Goal: Information Seeking & Learning: Learn about a topic

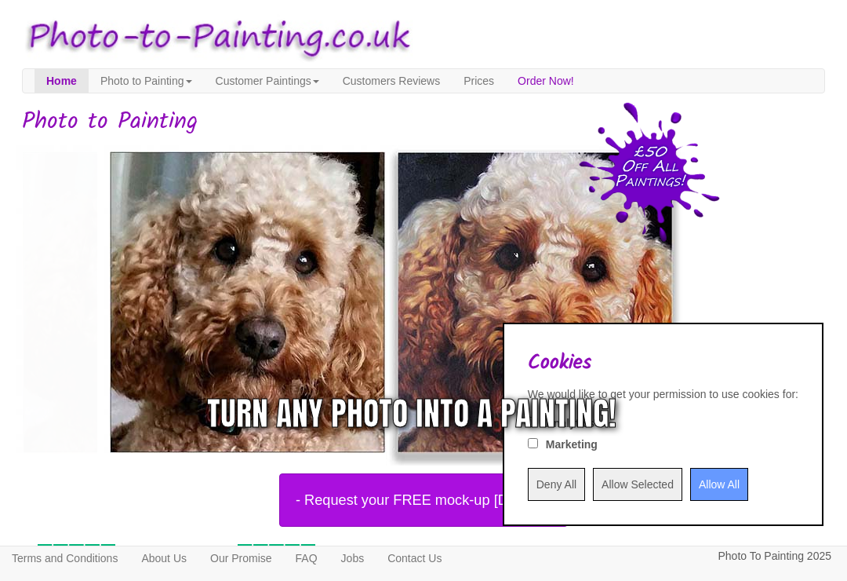
click at [711, 487] on input "Allow All" at bounding box center [719, 484] width 58 height 33
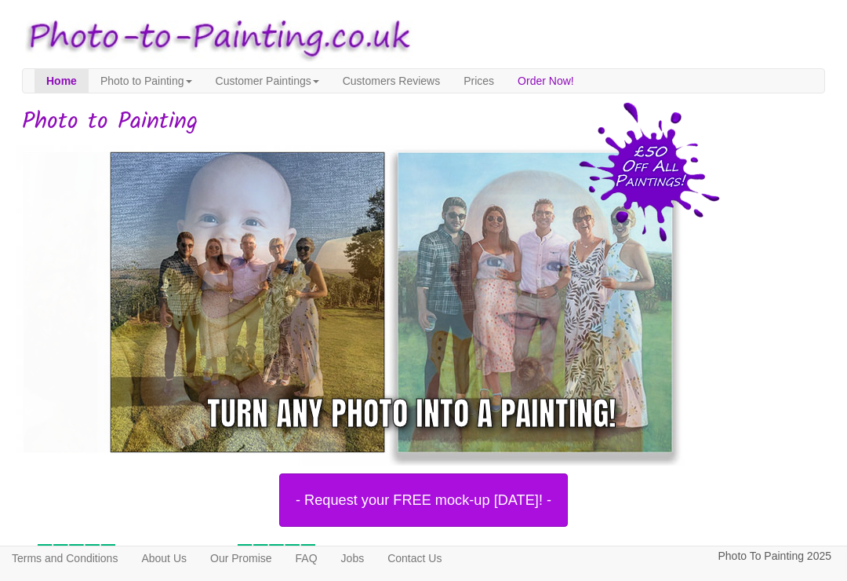
click at [188, 79] on link "Photo to Painting" at bounding box center [146, 81] width 115 height 24
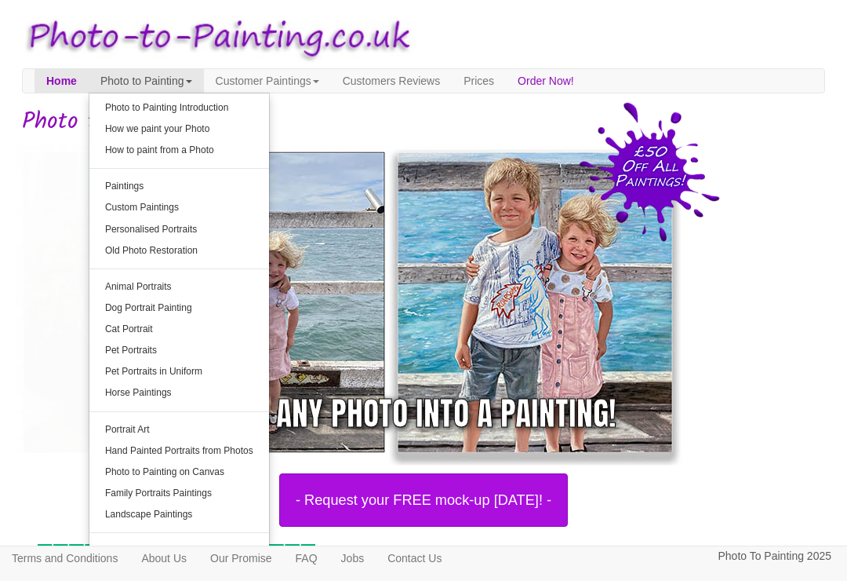
click at [218, 132] on link "How we paint your Photo" at bounding box center [179, 128] width 180 height 21
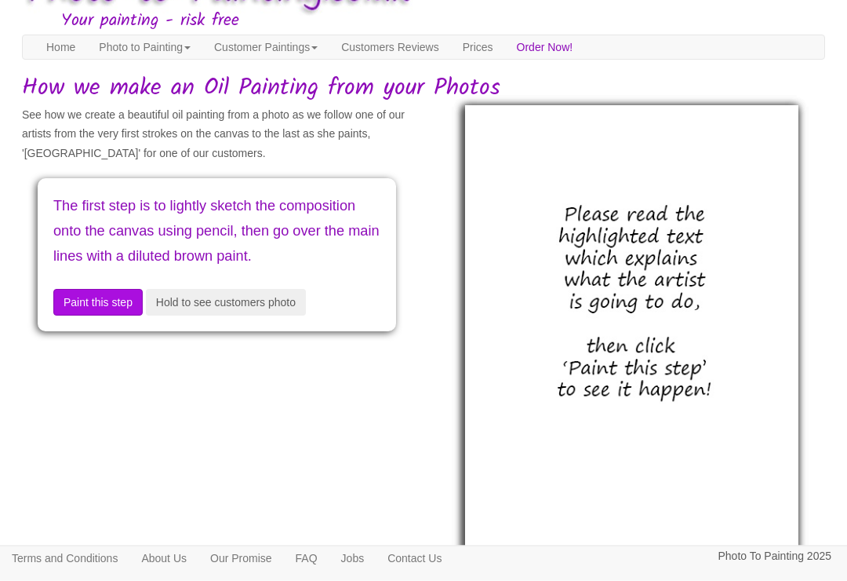
scroll to position [64, 0]
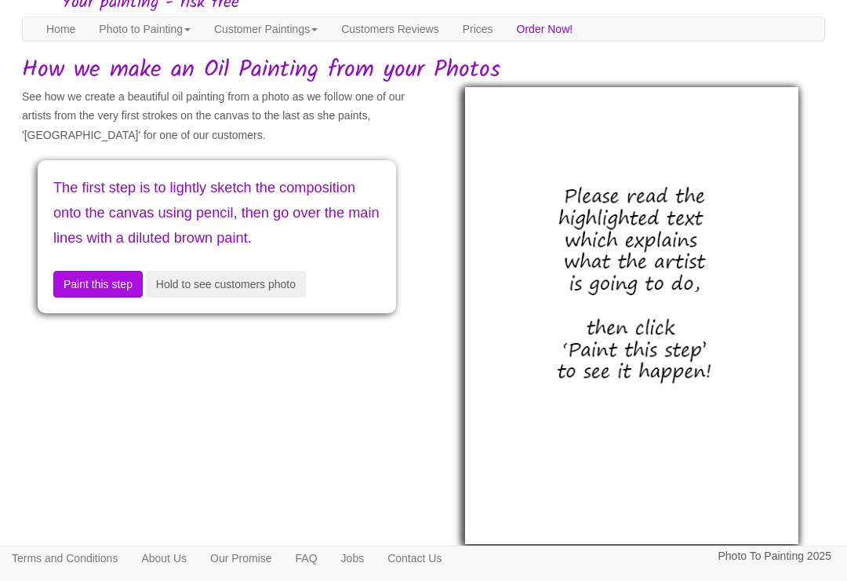
click at [304, 297] on button "Hold to see customers photo" at bounding box center [226, 284] width 160 height 27
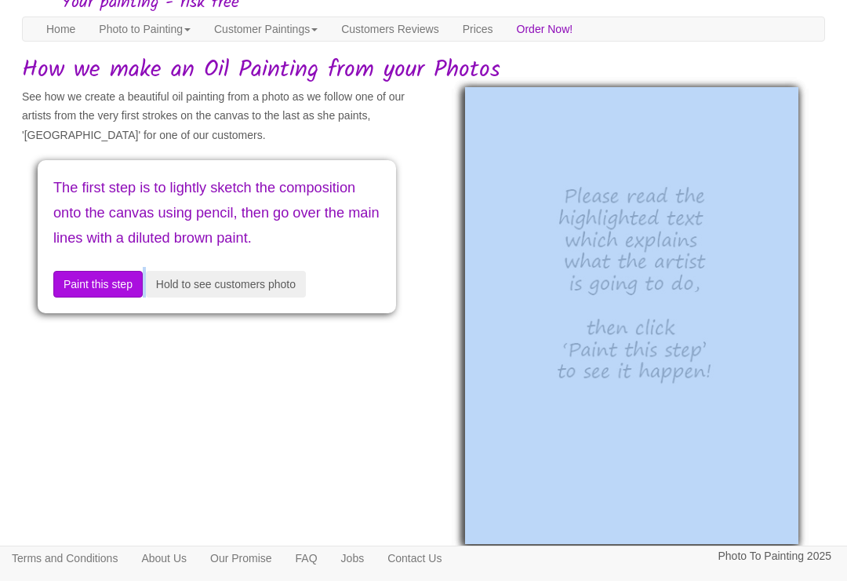
click at [824, 359] on div at bounding box center [631, 315] width 393 height 457
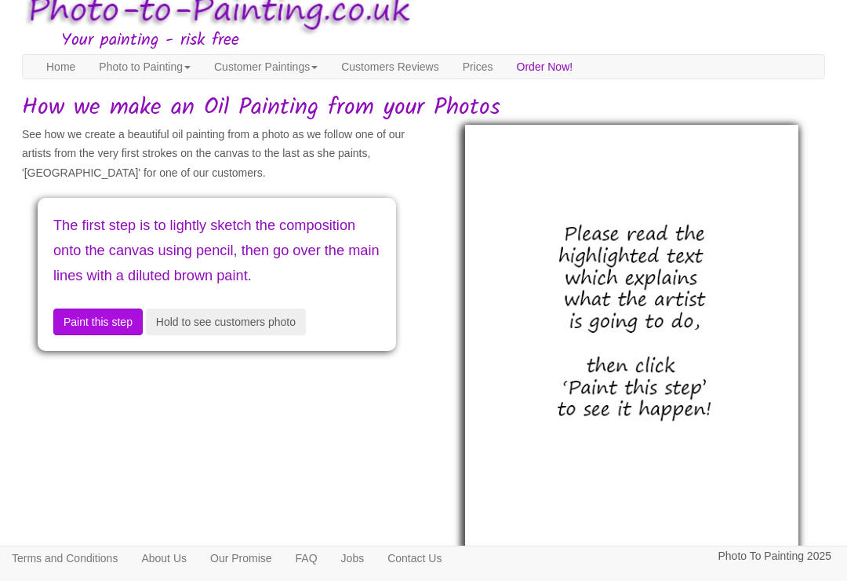
scroll to position [0, 0]
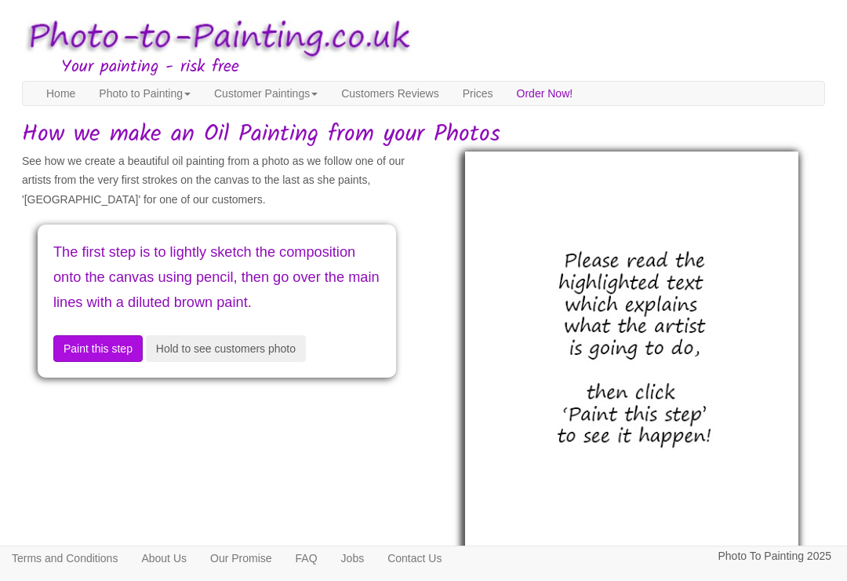
click at [158, 95] on link "Photo to Painting" at bounding box center [144, 94] width 115 height 24
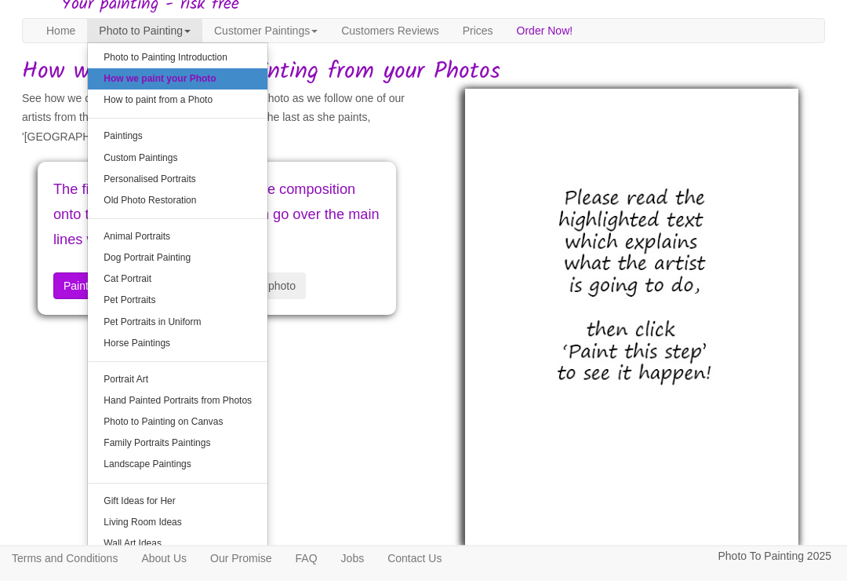
scroll to position [64, 0]
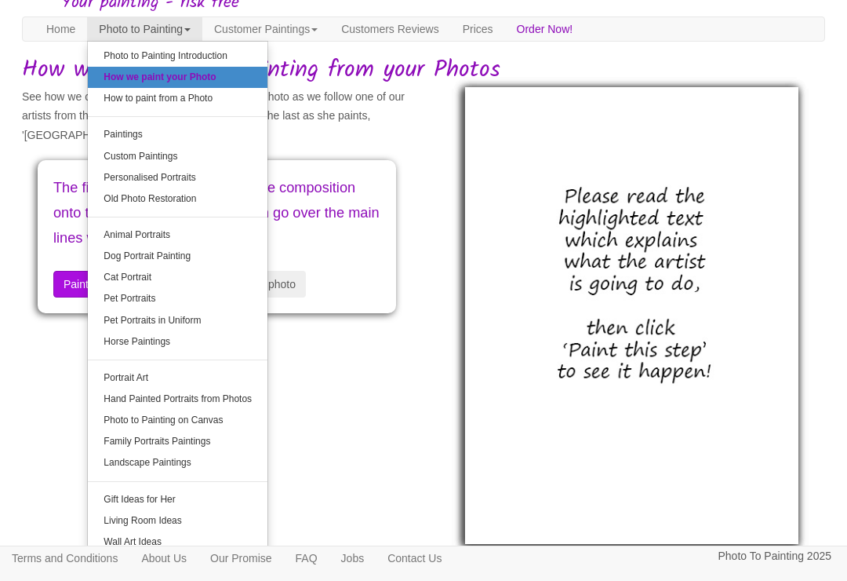
click at [264, 402] on link "Hand Painted Portraits from Photos" at bounding box center [178, 398] width 180 height 21
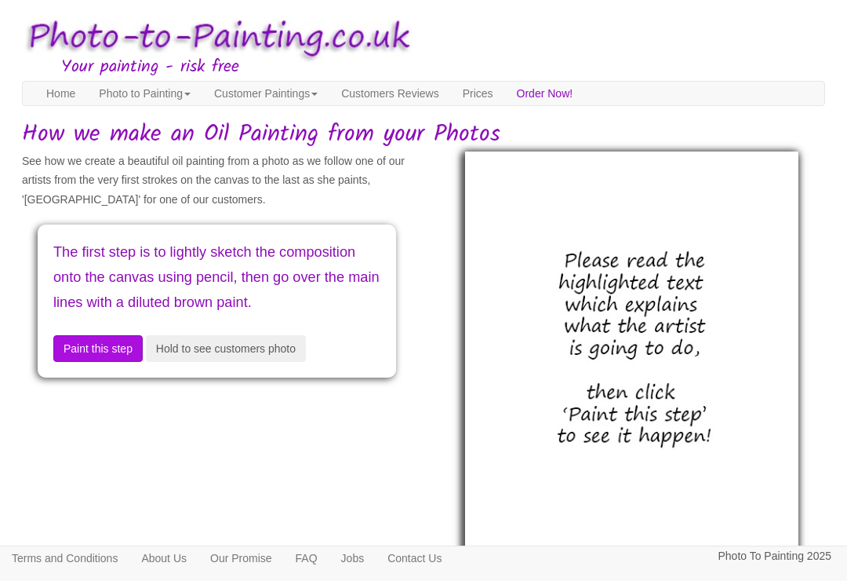
scroll to position [89, 0]
